Goal: Transaction & Acquisition: Purchase product/service

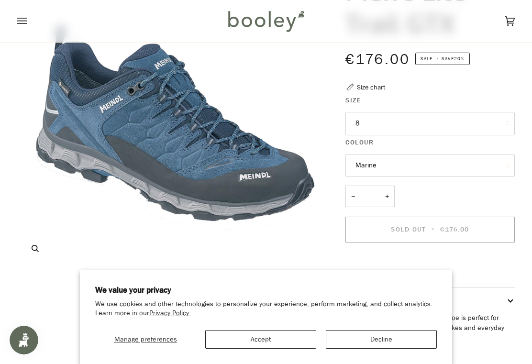
scroll to position [111, 0]
click at [271, 349] on button "Accept" at bounding box center [260, 339] width 111 height 19
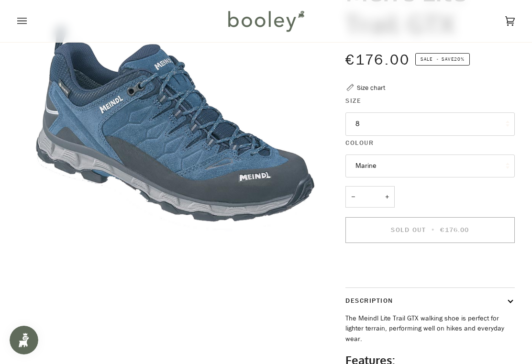
click at [481, 122] on button "8" at bounding box center [429, 123] width 169 height 23
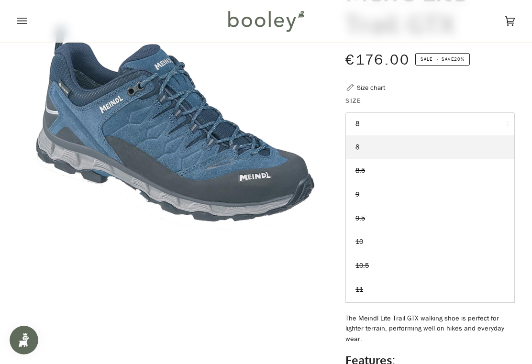
scroll to position [0, 0]
click at [22, 23] on icon "Open menu" at bounding box center [22, 21] width 10 height 6
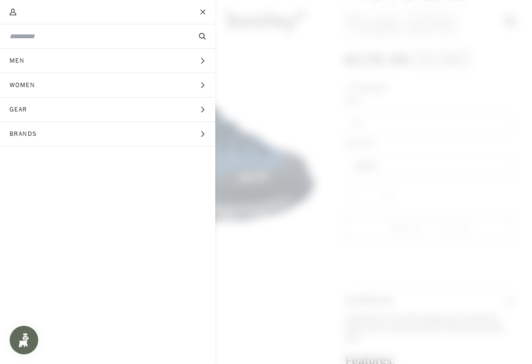
click at [13, 55] on span "Men" at bounding box center [20, 61] width 41 height 24
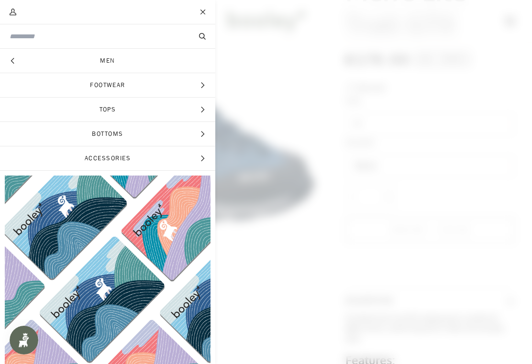
click at [91, 89] on span "Footwear" at bounding box center [107, 85] width 215 height 24
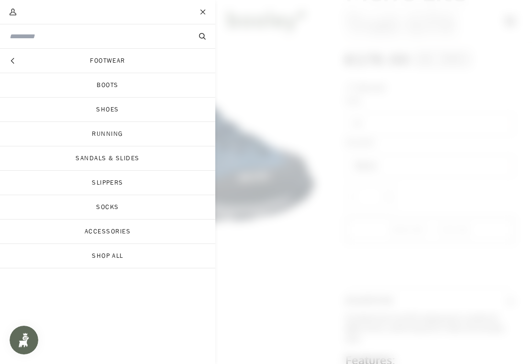
click at [91, 63] on link "Footwear" at bounding box center [107, 61] width 215 height 24
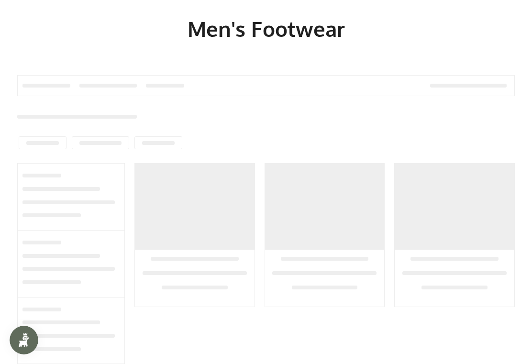
scroll to position [88, 0]
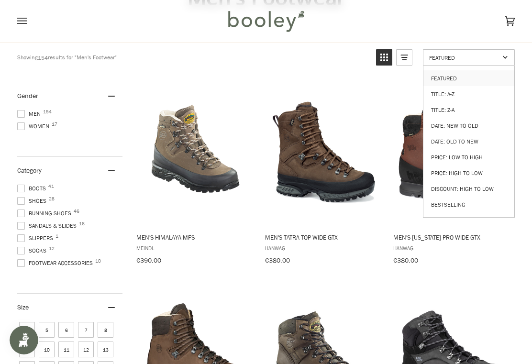
click at [343, 244] on span "Hanwag" at bounding box center [324, 248] width 118 height 8
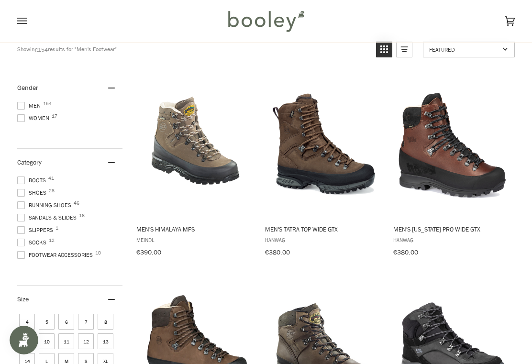
click at [31, 191] on span "Shoes 28" at bounding box center [33, 192] width 32 height 9
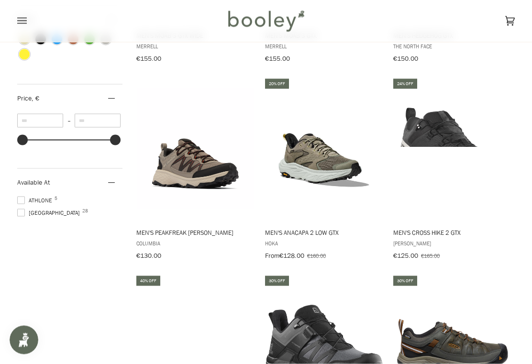
scroll to position [686, 0]
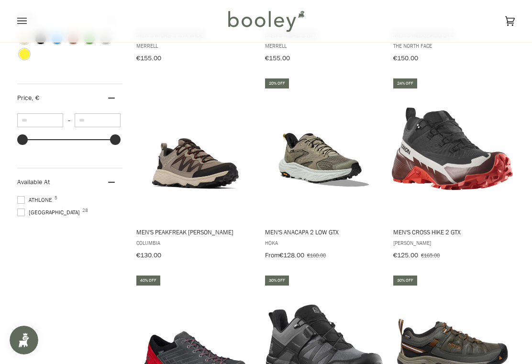
click at [328, 165] on img "Men's Anacapa 2 Low GTX" at bounding box center [324, 148] width 121 height 121
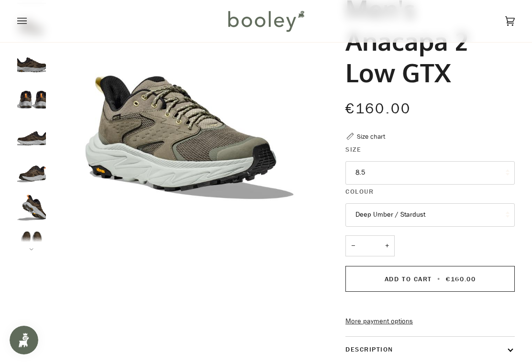
click at [27, 99] on img "Hoka Men's Anacapa 2 Low GTX Deep Umber / Stardust - Booley Galway" at bounding box center [31, 97] width 29 height 29
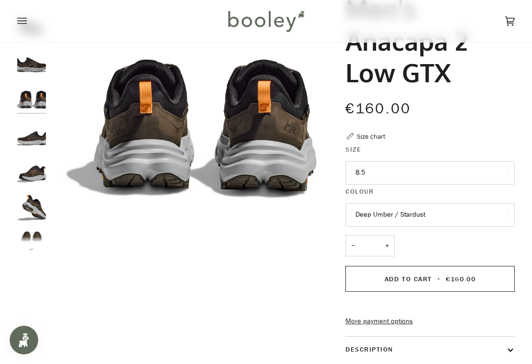
click at [28, 172] on img "Hoka Men's Anacapa 2 Low GTX Deep Umber / Stardust - Booley Galway" at bounding box center [31, 170] width 29 height 29
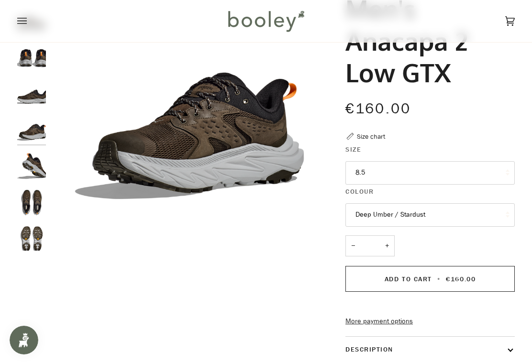
scroll to position [50, 0]
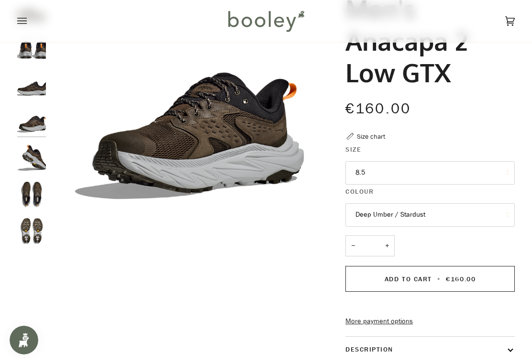
click at [23, 50] on img "Hoka Men's Anacapa 2 Low GTX Deep Umber / Stardust - Booley Galway" at bounding box center [31, 47] width 29 height 29
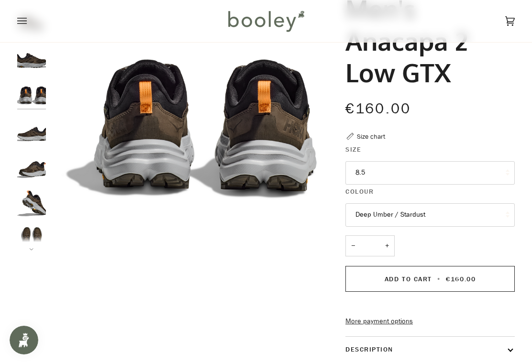
scroll to position [0, 0]
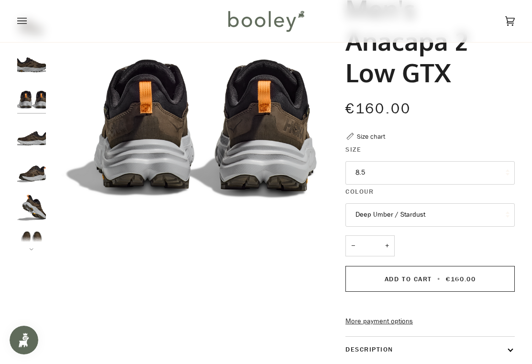
click at [26, 210] on img "Hoka Men's Anacapa 2 Low GTX Deep Umber / Stardust - Booley Galway" at bounding box center [31, 207] width 29 height 29
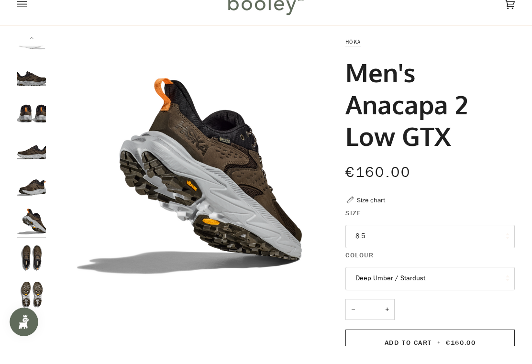
scroll to position [64, 0]
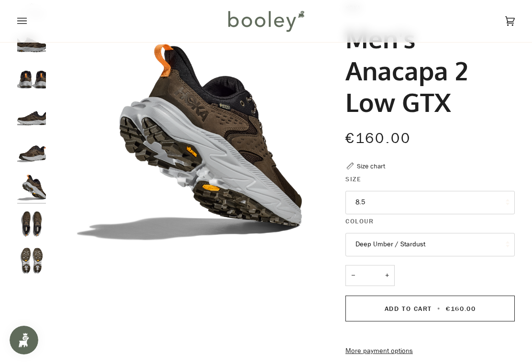
click at [498, 200] on button "8.5" at bounding box center [429, 202] width 169 height 23
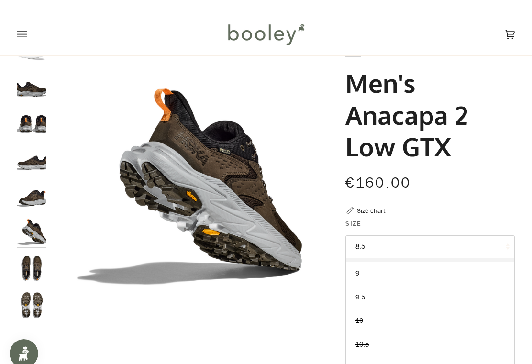
scroll to position [0, 0]
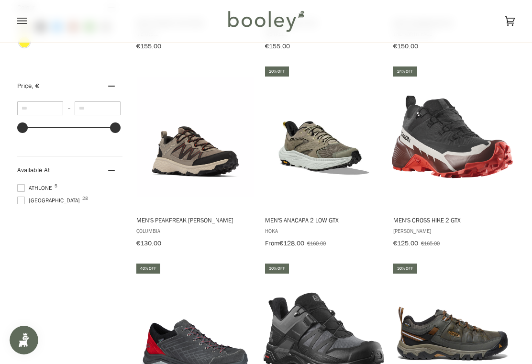
scroll to position [617, 0]
